Goal: Task Accomplishment & Management: Complete application form

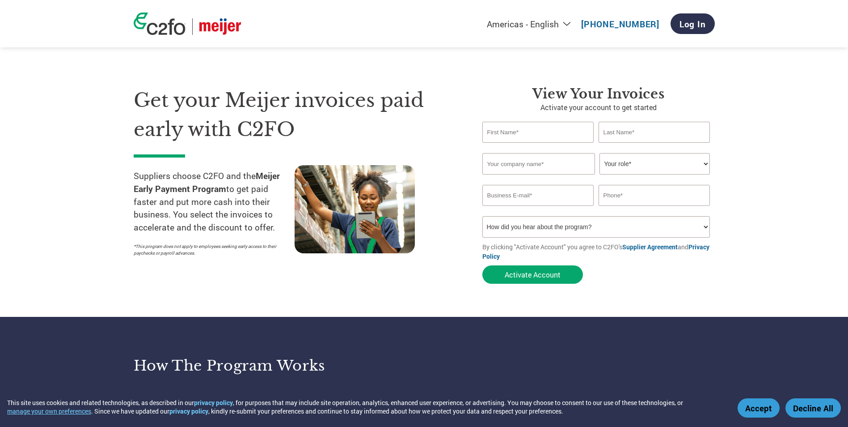
click at [567, 129] on input "text" at bounding box center [538, 132] width 112 height 21
type input "t"
type input "[PERSON_NAME]"
type input "Samra"
type input "[PERSON_NAME] Door Company"
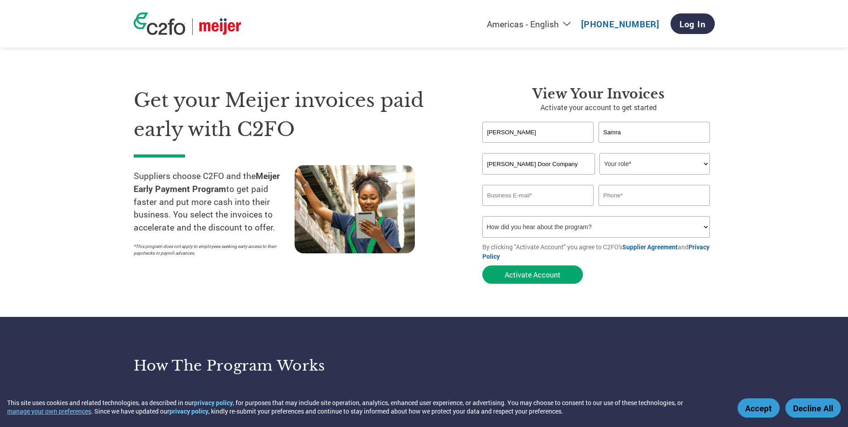
click at [706, 162] on select "Your role* CFO Controller Credit Manager Finance Director Treasurer CEO Preside…" at bounding box center [655, 163] width 110 height 21
select select "OWNER_FOUNDER"
click at [600, 153] on select "Your role* CFO Controller Credit Manager Finance Director Treasurer CEO Preside…" at bounding box center [655, 163] width 110 height 21
click at [558, 200] on input "email" at bounding box center [538, 195] width 112 height 21
type input "[PERSON_NAME][EMAIL_ADDRESS][DOMAIN_NAME]"
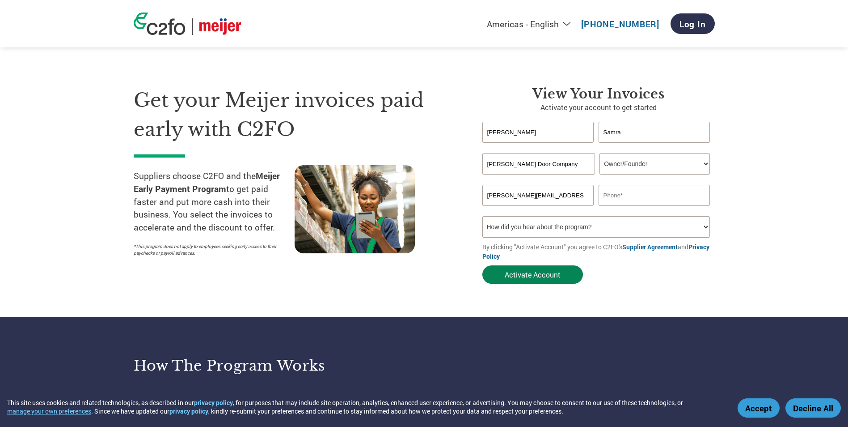
type input "5173740821"
click at [704, 228] on select "How did you hear about the program? Received a letter Email Social Media Online…" at bounding box center [596, 226] width 228 height 21
select select "Email"
click at [482, 216] on select "How did you hear about the program? Received a letter Email Social Media Online…" at bounding box center [596, 226] width 228 height 21
click at [705, 228] on select "How did you hear about the program? Received a letter Email Social Media Online…" at bounding box center [596, 226] width 228 height 21
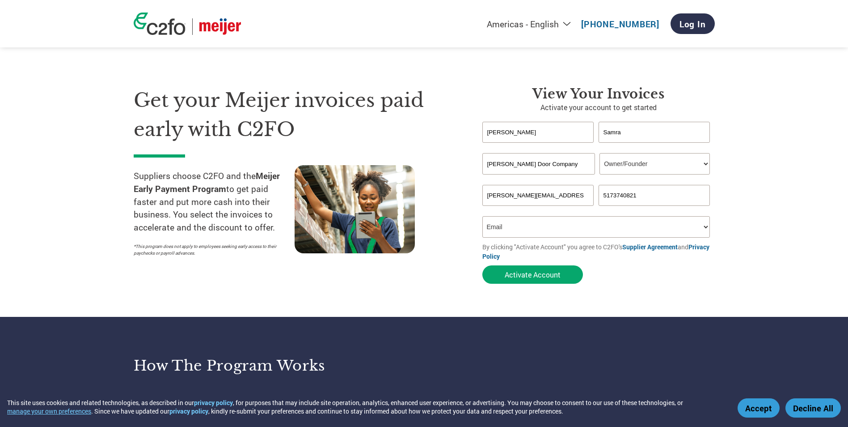
click at [766, 256] on section "Get your Meijer invoices paid early with C2FO Suppliers choose C2FO and the Mei…" at bounding box center [424, 176] width 848 height 281
click at [546, 275] on button "Activate Account" at bounding box center [532, 274] width 101 height 18
click at [567, 131] on input "text" at bounding box center [538, 132] width 112 height 21
type input "[PERSON_NAME]"
type input "Samra"
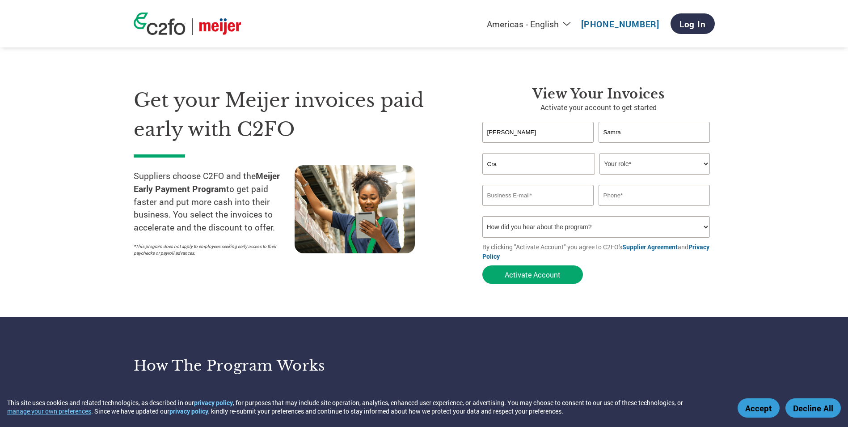
type input "[PERSON_NAME] Door Company"
select select "OWNER_FOUNDER"
type input "t"
type input "[EMAIL_ADDRESS][DOMAIN_NAME]"
type input "[PHONE_NUMBER]"
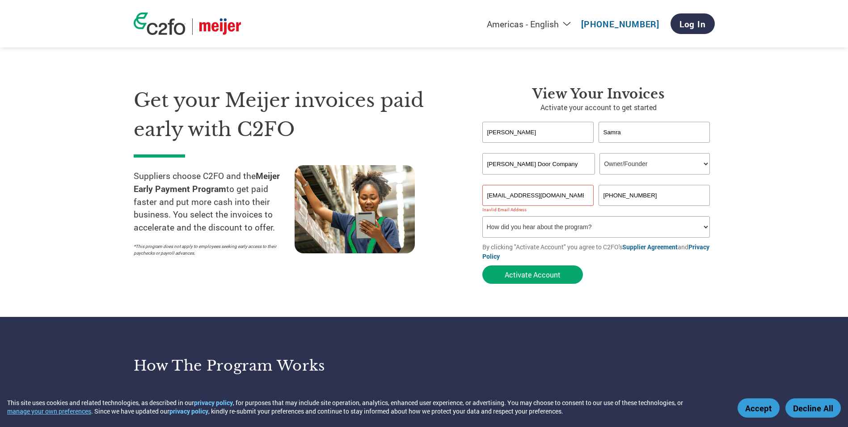
drag, startPoint x: 506, startPoint y: 134, endPoint x: 467, endPoint y: 133, distance: 38.5
click at [467, 133] on div "Get your Meijer invoices paid early with C2FO Suppliers choose C2FO and the Mei…" at bounding box center [424, 169] width 581 height 238
type input "[PERSON_NAME]"
click at [705, 164] on select "Your role* CFO Controller Credit Manager Finance Director Treasurer CEO Preside…" at bounding box center [655, 163] width 110 height 21
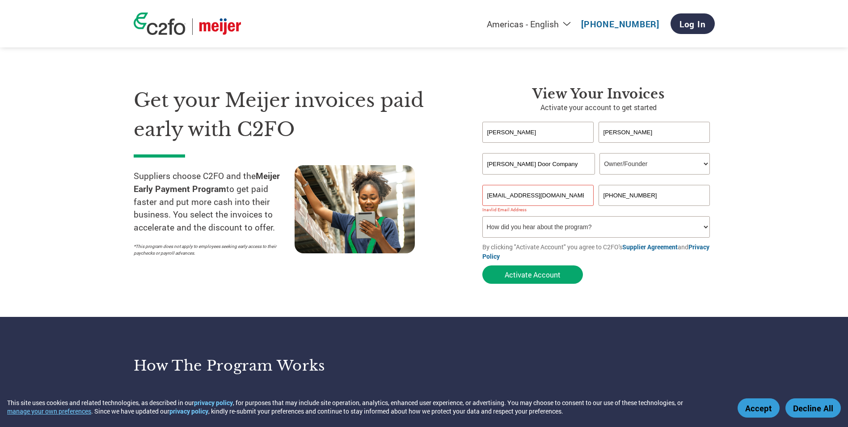
select select "ACCOUNTS_RECEIVABLE"
click at [600, 153] on select "Your role* CFO Controller Credit Manager Finance Director Treasurer CEO Preside…" at bounding box center [655, 163] width 110 height 21
click at [388, 287] on div "Get your Meijer invoices paid early with C2FO Suppliers choose C2FO and the Mei…" at bounding box center [301, 187] width 335 height 202
click at [584, 195] on input "[EMAIL_ADDRESS][DOMAIN_NAME]" at bounding box center [538, 195] width 112 height 21
click at [513, 131] on input "[PERSON_NAME]" at bounding box center [538, 132] width 112 height 21
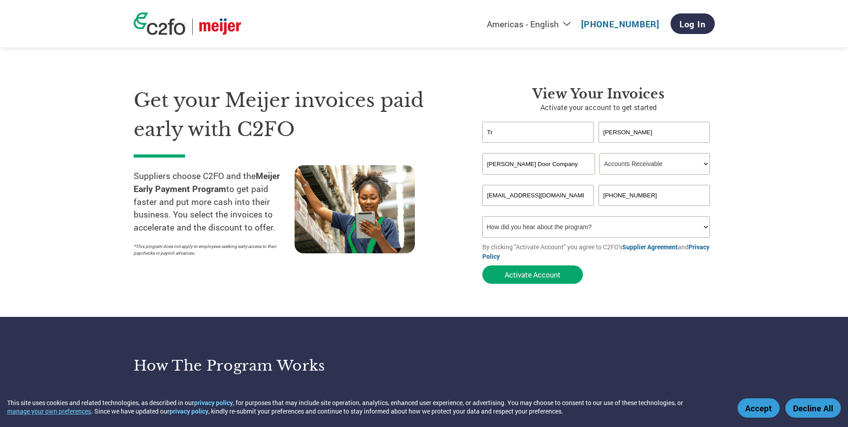
type input "T"
type input "[PERSON_NAME]"
type input "Samra"
click at [705, 164] on select "Your role* CFO Controller Credit Manager Finance Director Treasurer CEO Preside…" at bounding box center [655, 163] width 110 height 21
select select "PRESIDENT"
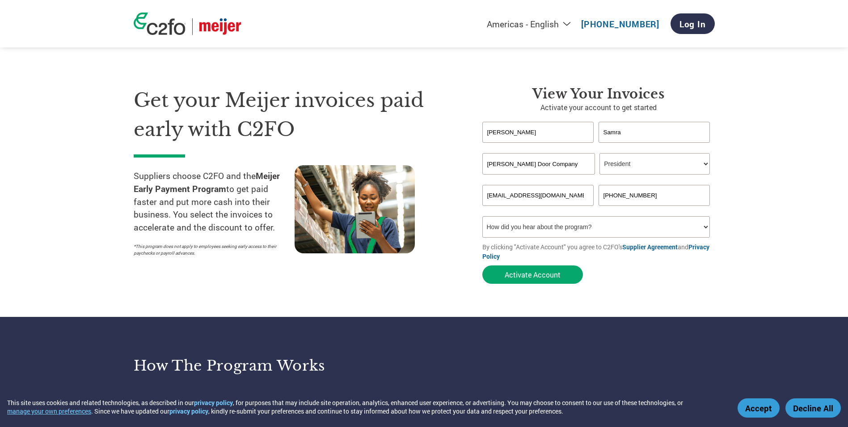
click at [600, 153] on select "Your role* CFO Controller Credit Manager Finance Director Treasurer CEO Preside…" at bounding box center [655, 163] width 110 height 21
click at [656, 196] on input "[PHONE_NUMBER]" at bounding box center [655, 195] width 112 height 21
type input "[PHONE_NUMBER]"
click at [544, 275] on button "Activate Account" at bounding box center [532, 274] width 101 height 18
